Goal: Information Seeking & Learning: Learn about a topic

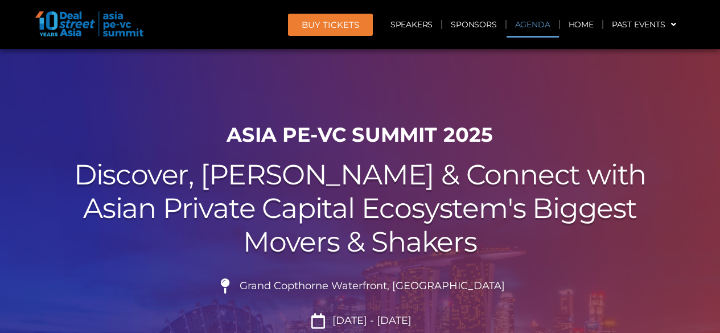
scroll to position [596, 0]
click at [534, 21] on link "Agenda" at bounding box center [533, 24] width 52 height 26
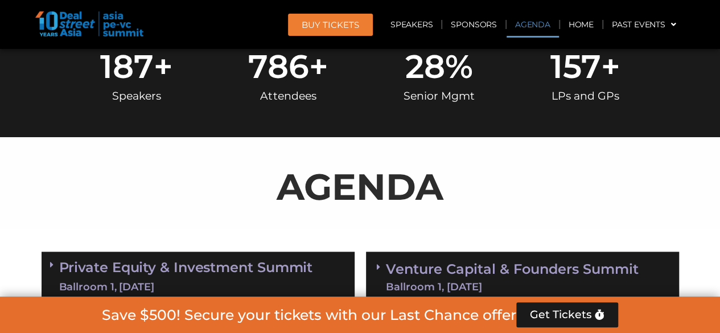
scroll to position [596, 0]
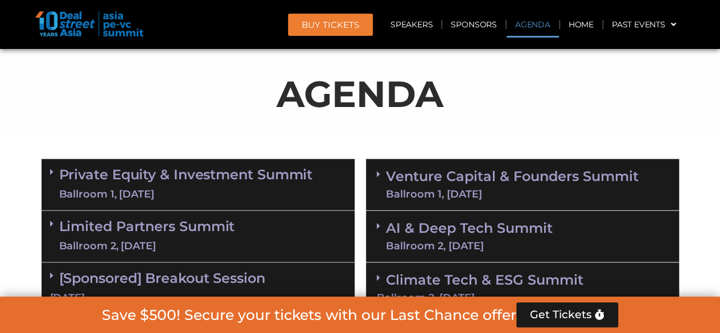
click at [514, 172] on link "Venture Capital & Founders​ Summit Ballroom 1, 11 Sept" at bounding box center [512, 185] width 253 height 30
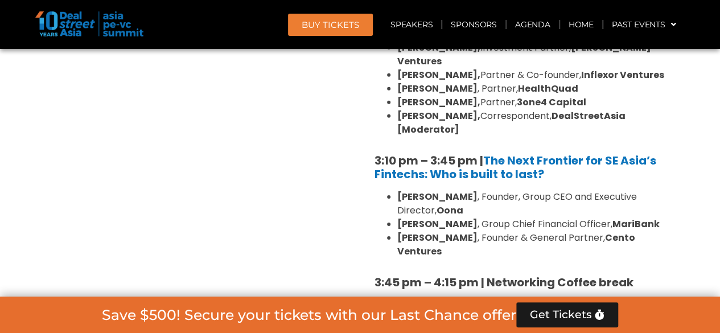
scroll to position [1791, 0]
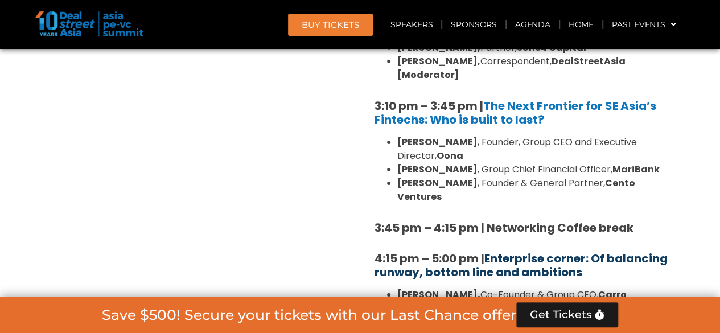
click at [528, 251] on link "Enterprise corner: Of balancing runway, bottom line and ambitions" at bounding box center [521, 266] width 293 height 30
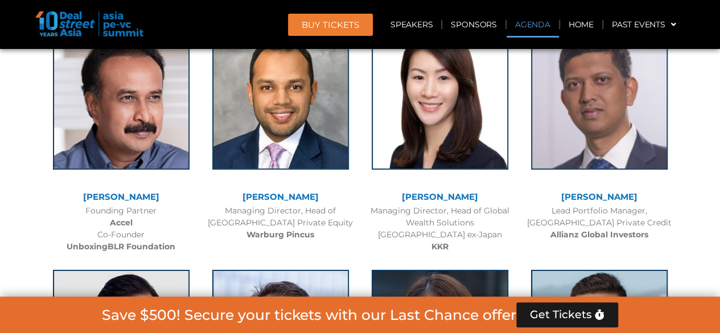
click at [526, 27] on link "Agenda" at bounding box center [533, 24] width 52 height 26
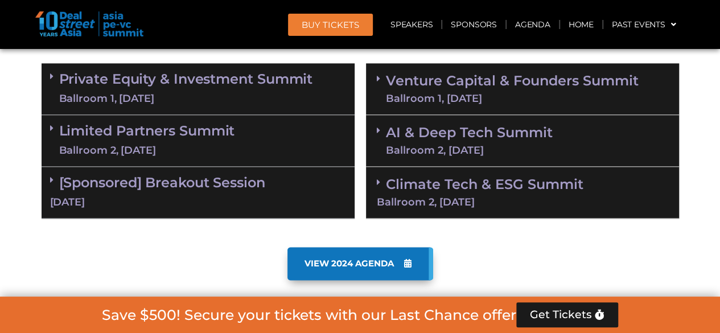
scroll to position [678, 0]
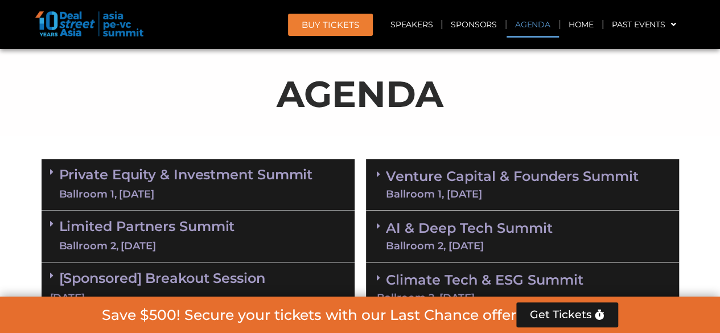
click at [497, 183] on link "Venture Capital & Founders​ Summit Ballroom 1, 11 Sept" at bounding box center [512, 185] width 253 height 30
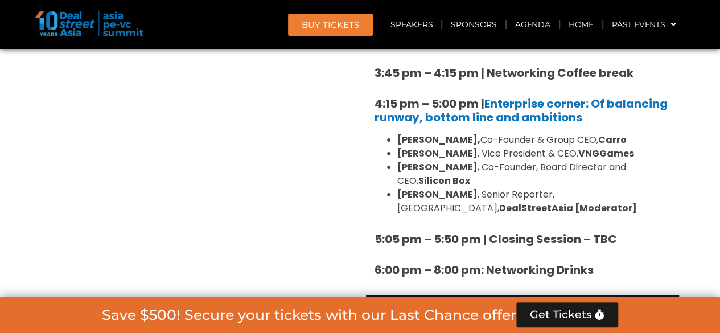
scroll to position [2101, 0]
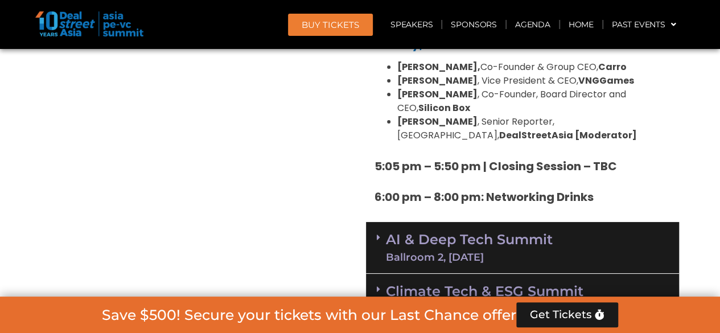
click at [461, 233] on link "AI & Deep Tech Summit Ballroom 2, 11 Sept" at bounding box center [469, 248] width 167 height 30
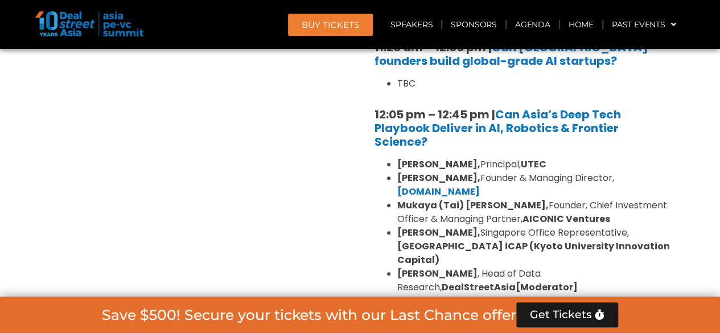
scroll to position [2670, 0]
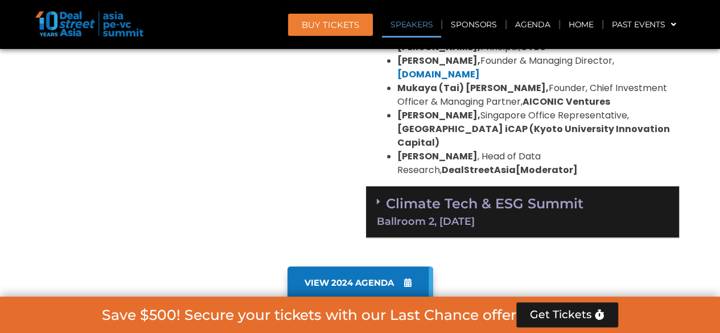
click at [457, 195] on link "Climate Tech & ESG Summit Ballroom 2, 11 Sept" at bounding box center [523, 210] width 292 height 31
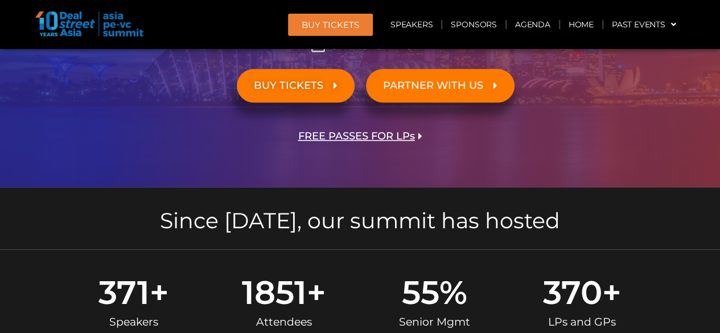
scroll to position [254, 0]
